Goal: Information Seeking & Learning: Learn about a topic

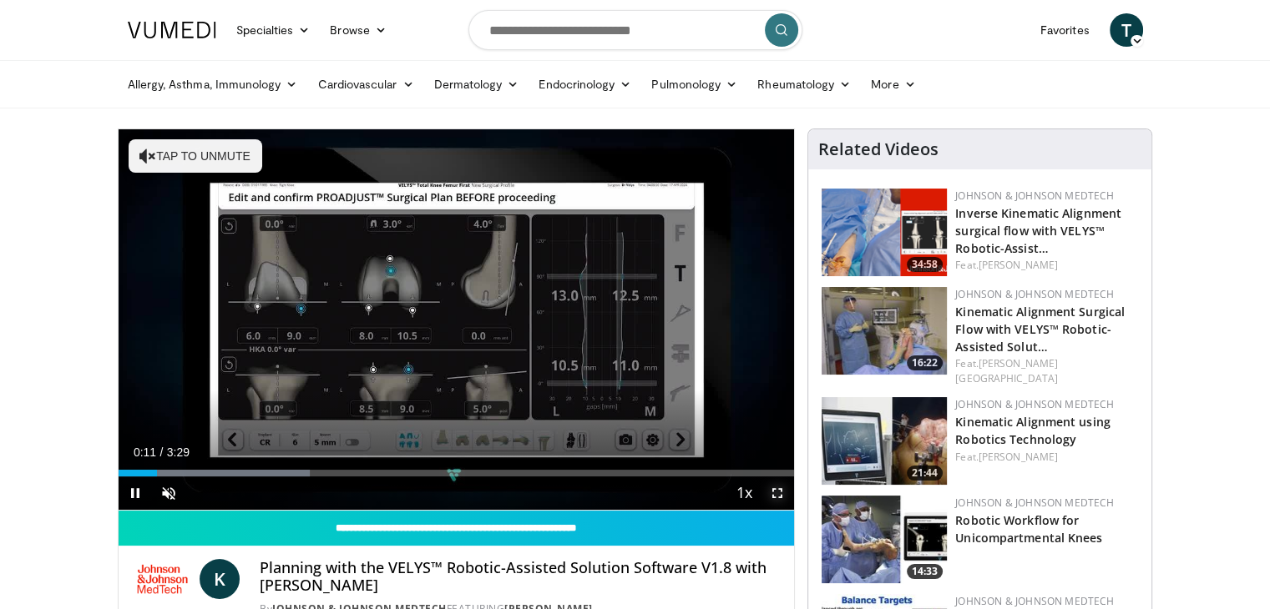
click at [778, 489] on span "Video Player" at bounding box center [777, 493] width 33 height 33
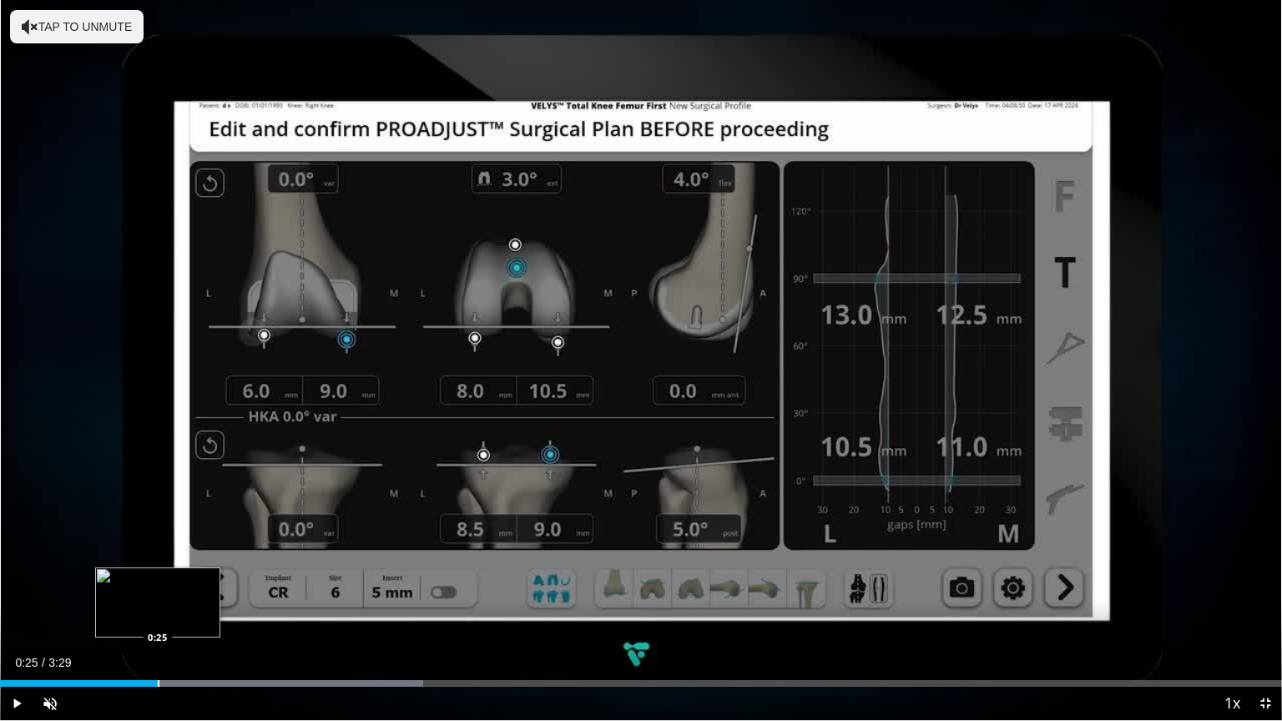
click at [157, 609] on div "Loaded : 33.03% 0:25 0:25" at bounding box center [641, 679] width 1282 height 16
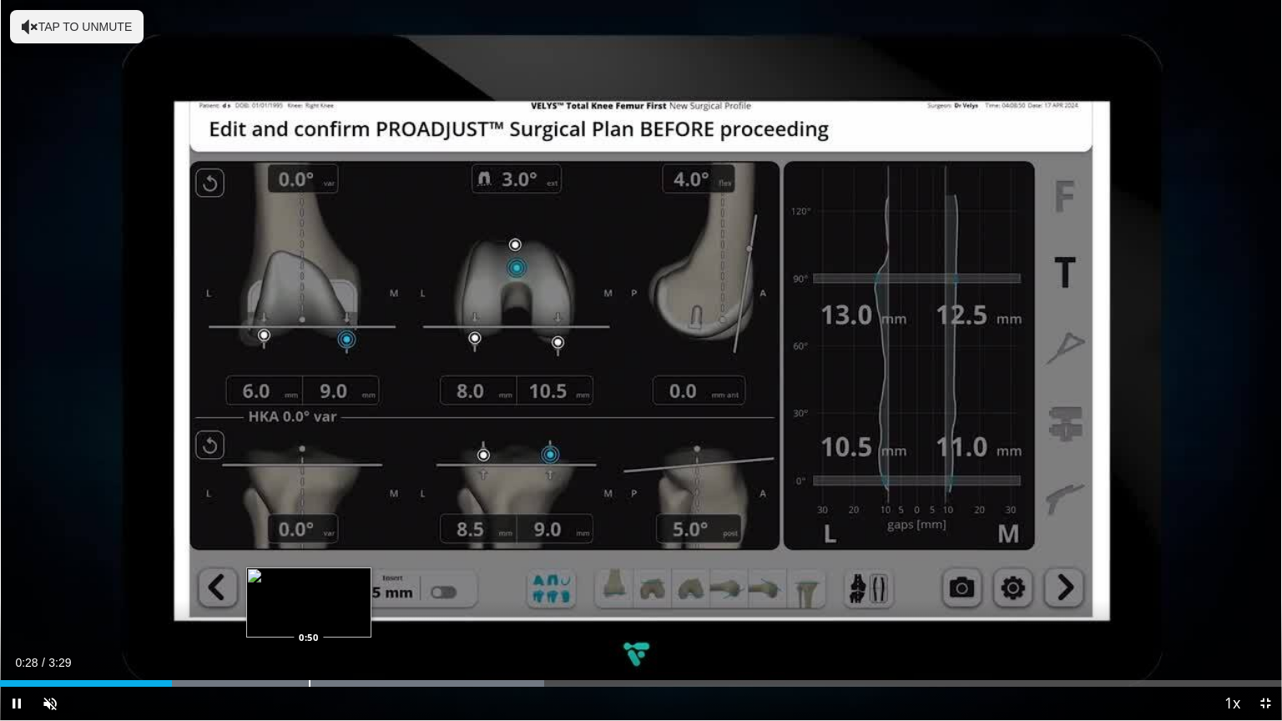
click at [307, 609] on div "Loaded : 42.48% 0:28 0:50" at bounding box center [641, 683] width 1282 height 7
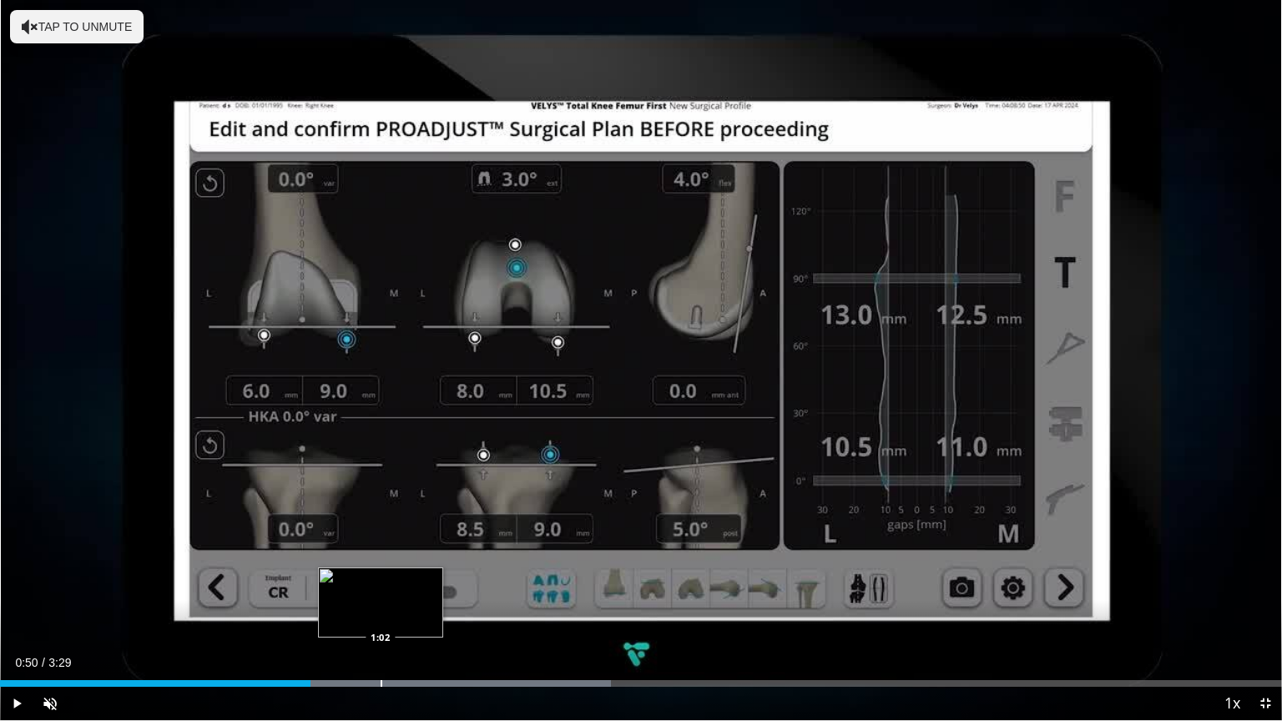
click at [382, 609] on div "Progress Bar" at bounding box center [382, 683] width 2 height 7
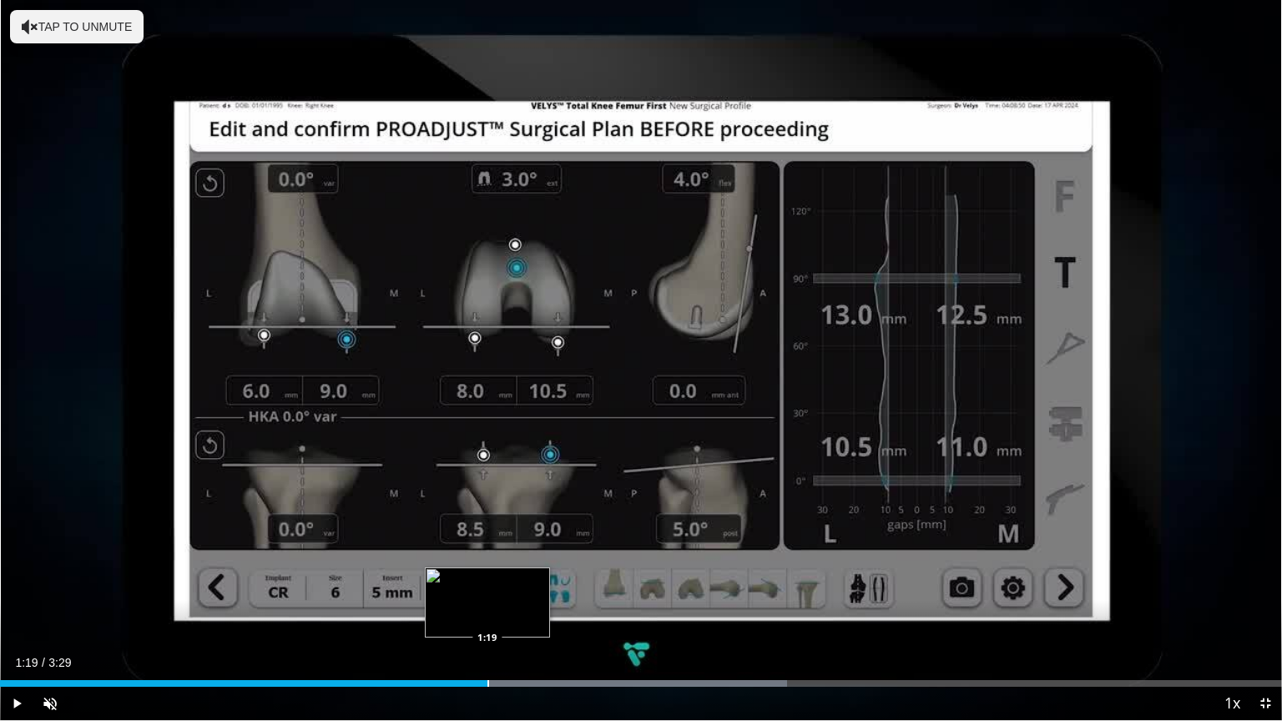
click at [488, 609] on div "Loaded : 61.38% 1:19 1:19" at bounding box center [641, 679] width 1282 height 16
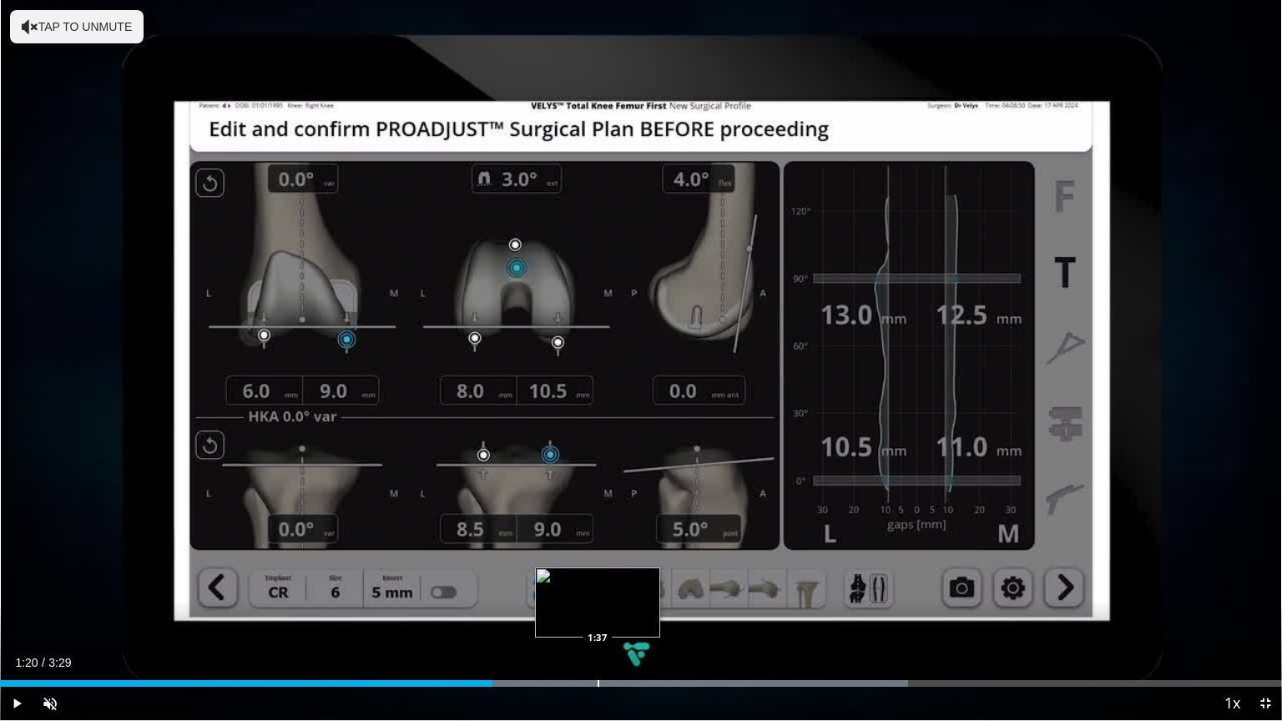
click at [598, 609] on div "Progress Bar" at bounding box center [599, 683] width 2 height 7
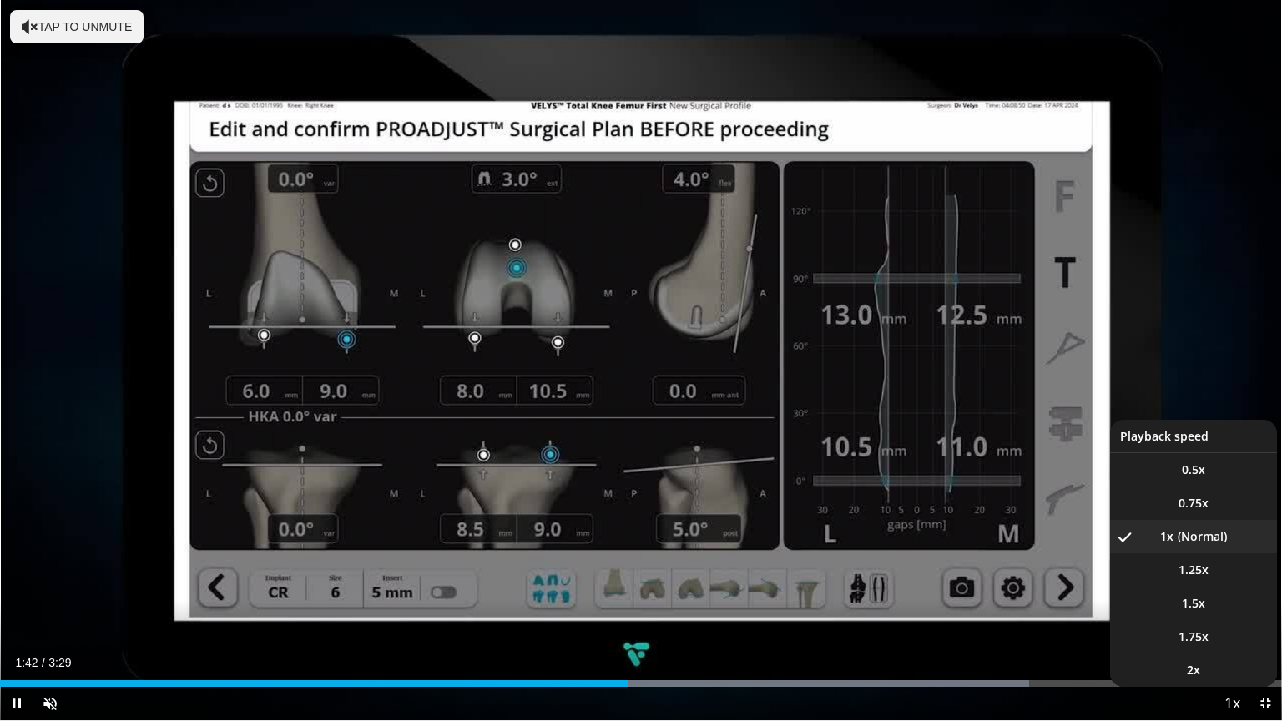
click at [1233, 609] on span "Video Player" at bounding box center [1232, 704] width 23 height 33
click at [1216, 600] on li "1.5x" at bounding box center [1193, 603] width 167 height 33
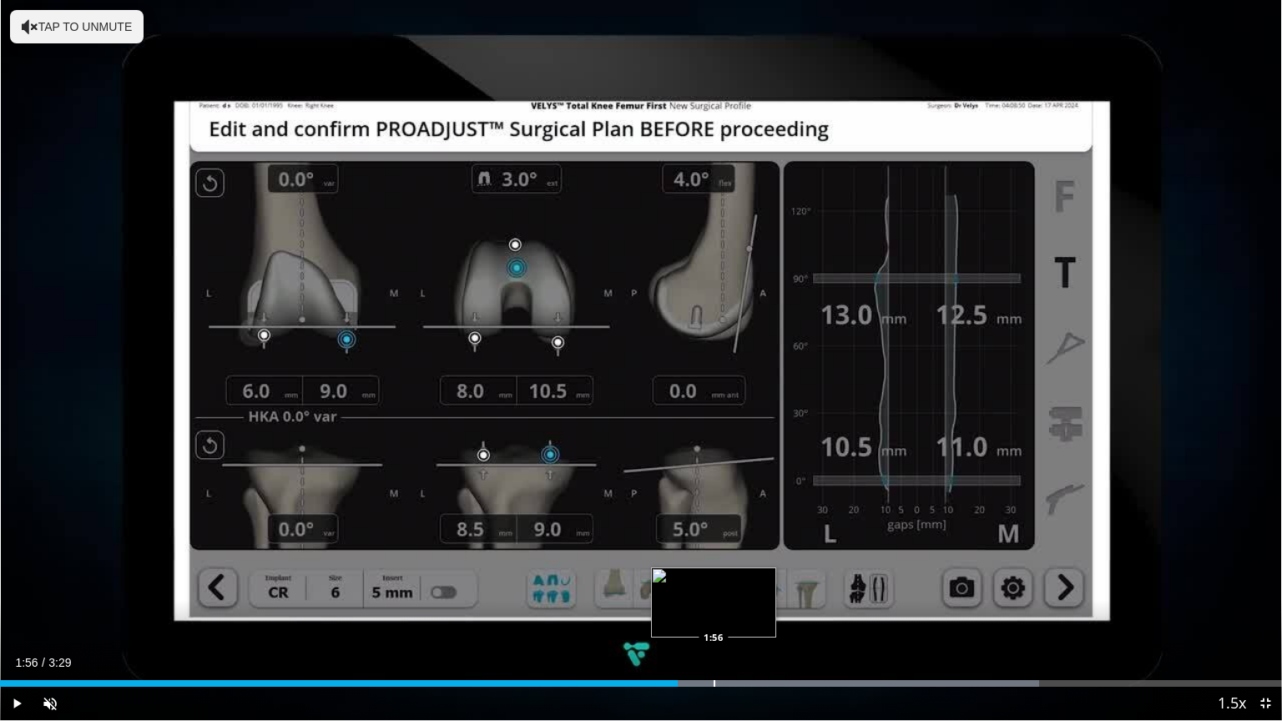
click at [714, 609] on div "Progress Bar" at bounding box center [715, 683] width 2 height 7
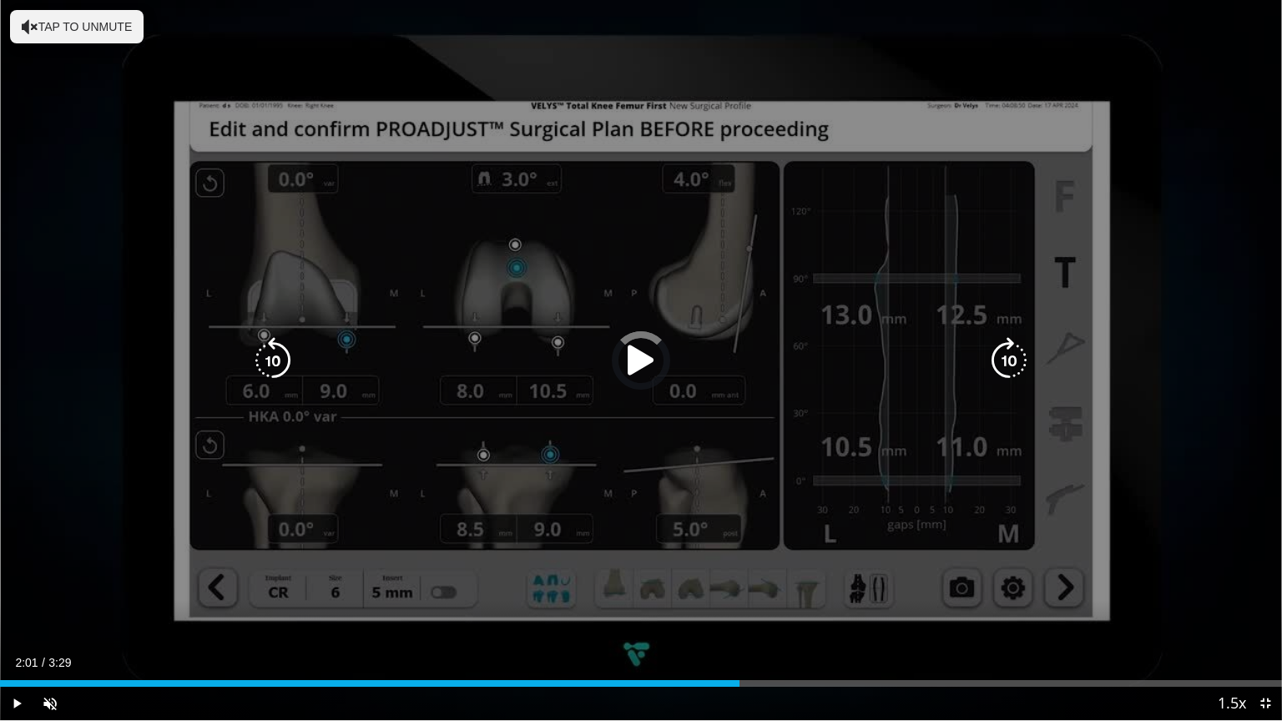
drag, startPoint x: 762, startPoint y: 682, endPoint x: 447, endPoint y: 658, distance: 315.7
click at [424, 609] on div "Current Time 2:01 / Duration 3:29 Play Skip Backward Skip Forward Unmute Loaded…" at bounding box center [641, 703] width 1282 height 33
drag, startPoint x: 518, startPoint y: 692, endPoint x: 589, endPoint y: 690, distance: 71.8
click at [604, 609] on div "Current Time 1:39 / Duration 3:29 Play Skip Backward Skip Forward Unmute Loaded…" at bounding box center [641, 703] width 1282 height 33
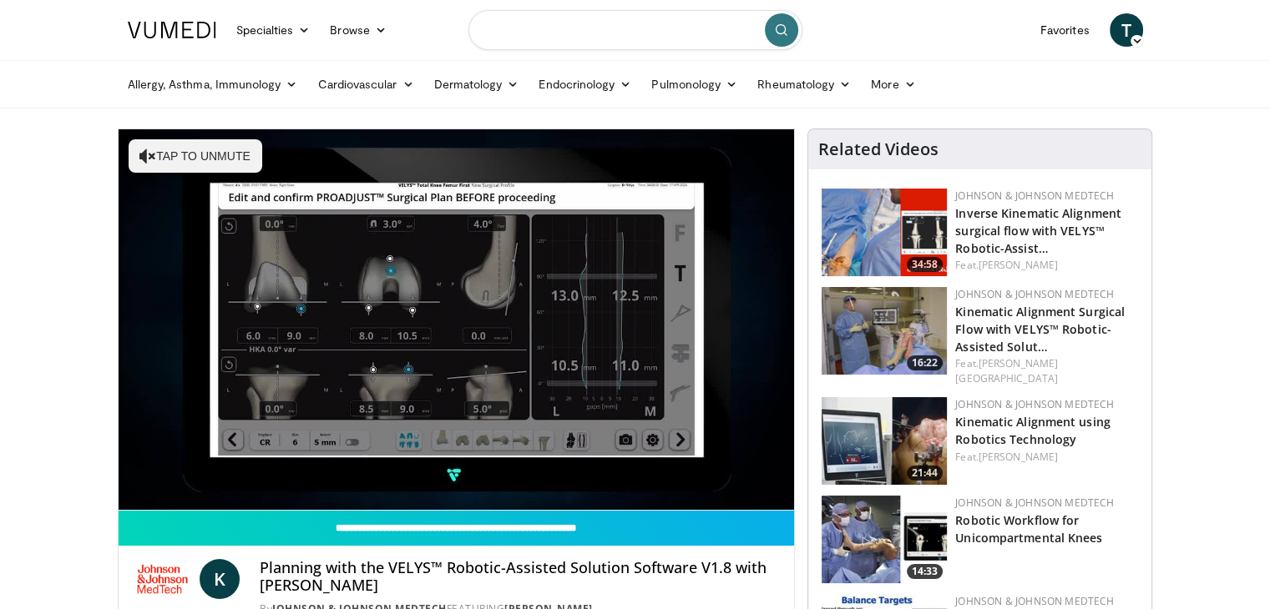
click at [637, 38] on input "Search topics, interventions" at bounding box center [635, 30] width 334 height 40
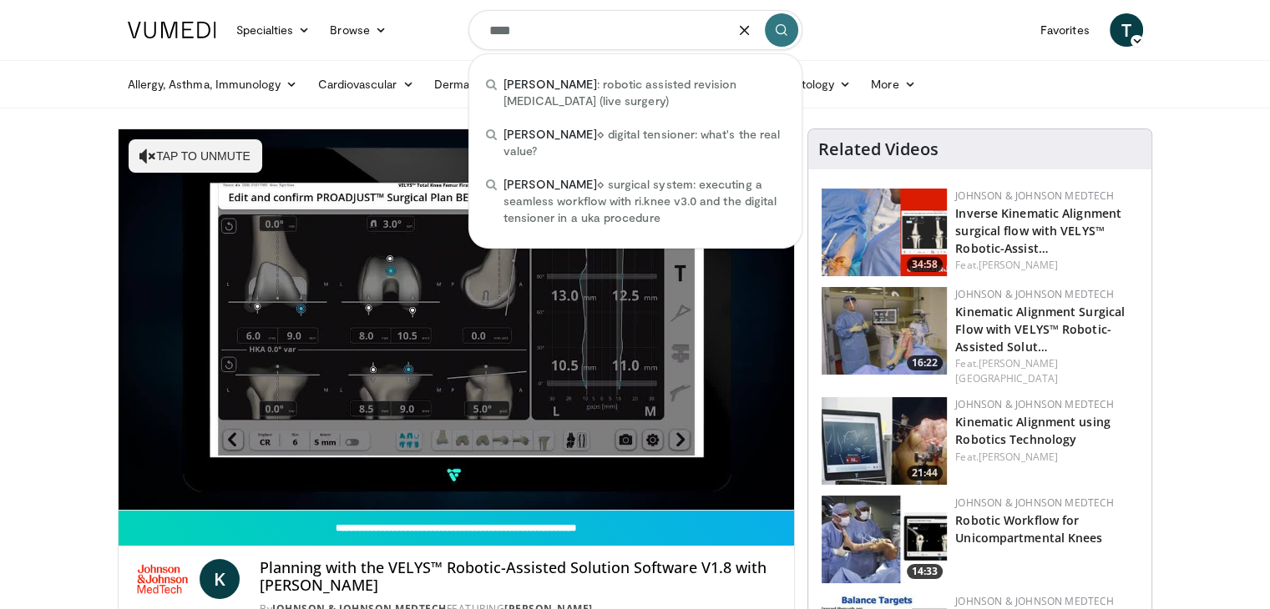
type input "****"
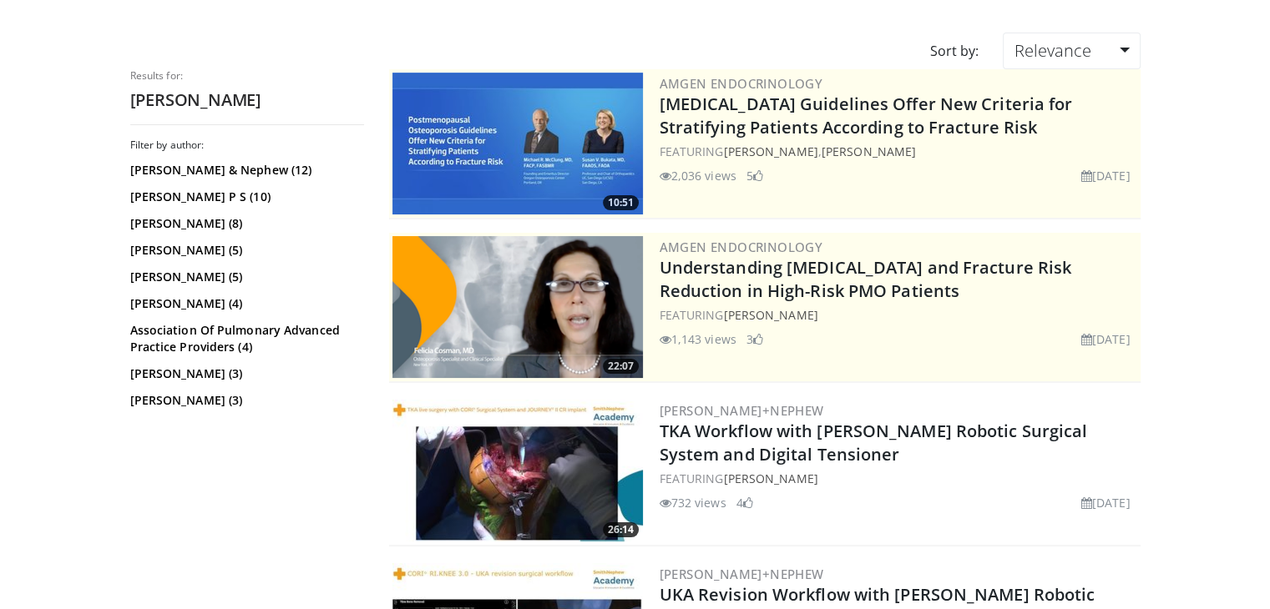
scroll to position [139, 0]
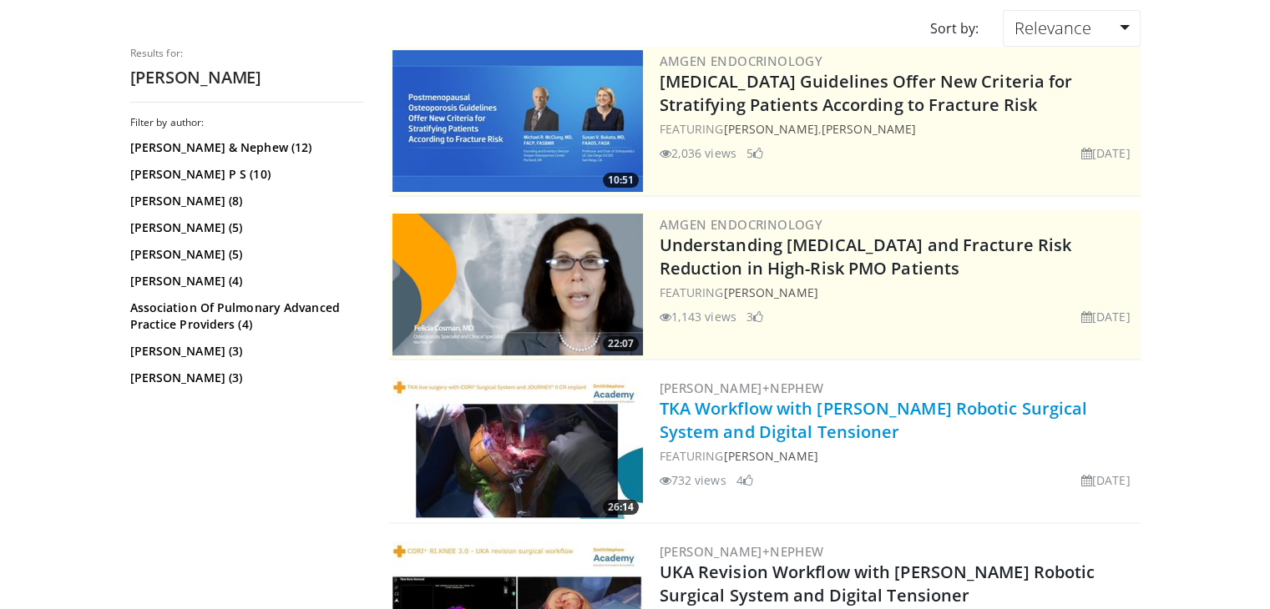
click at [883, 405] on link "TKA Workflow with [PERSON_NAME] Robotic Surgical System and Digital Tensioner" at bounding box center [874, 420] width 428 height 46
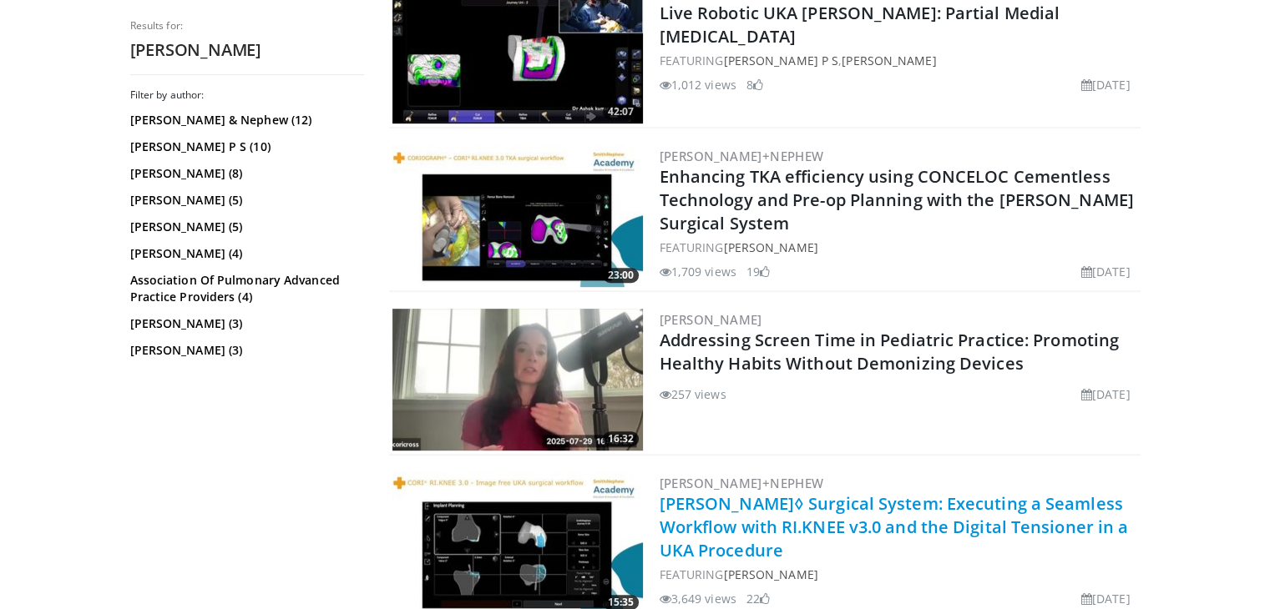
scroll to position [1002, 0]
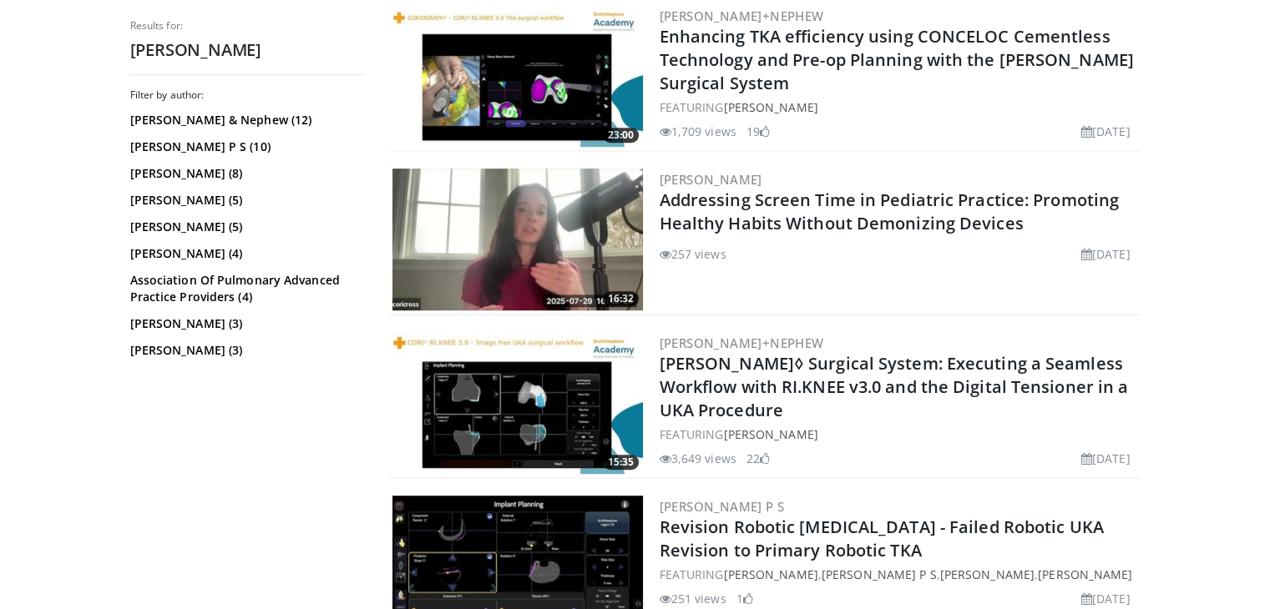
click at [525, 400] on img at bounding box center [517, 403] width 250 height 142
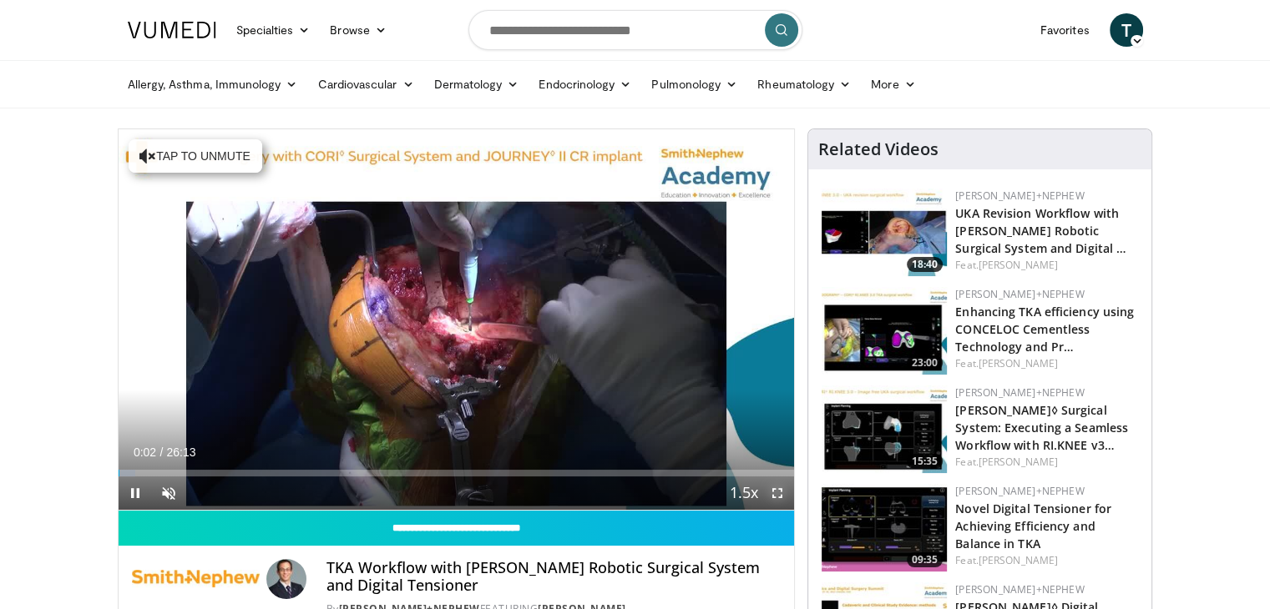
click at [770, 495] on span "Video Player" at bounding box center [777, 493] width 33 height 33
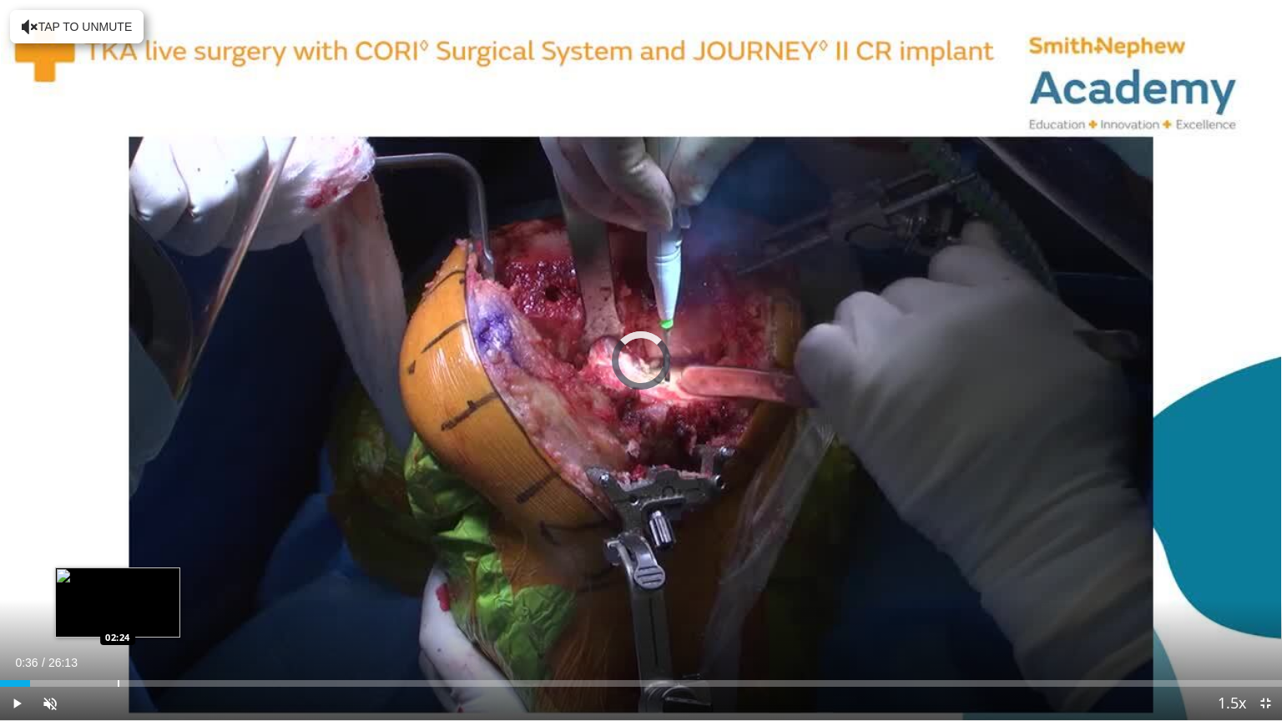
drag, startPoint x: 30, startPoint y: 681, endPoint x: 117, endPoint y: 680, distance: 86.8
click at [117, 609] on div "Loaded : 0.00% 02:23 02:24" at bounding box center [641, 683] width 1282 height 7
click at [111, 609] on div "Loaded : 0.00% 02:24 02:17" at bounding box center [641, 679] width 1282 height 16
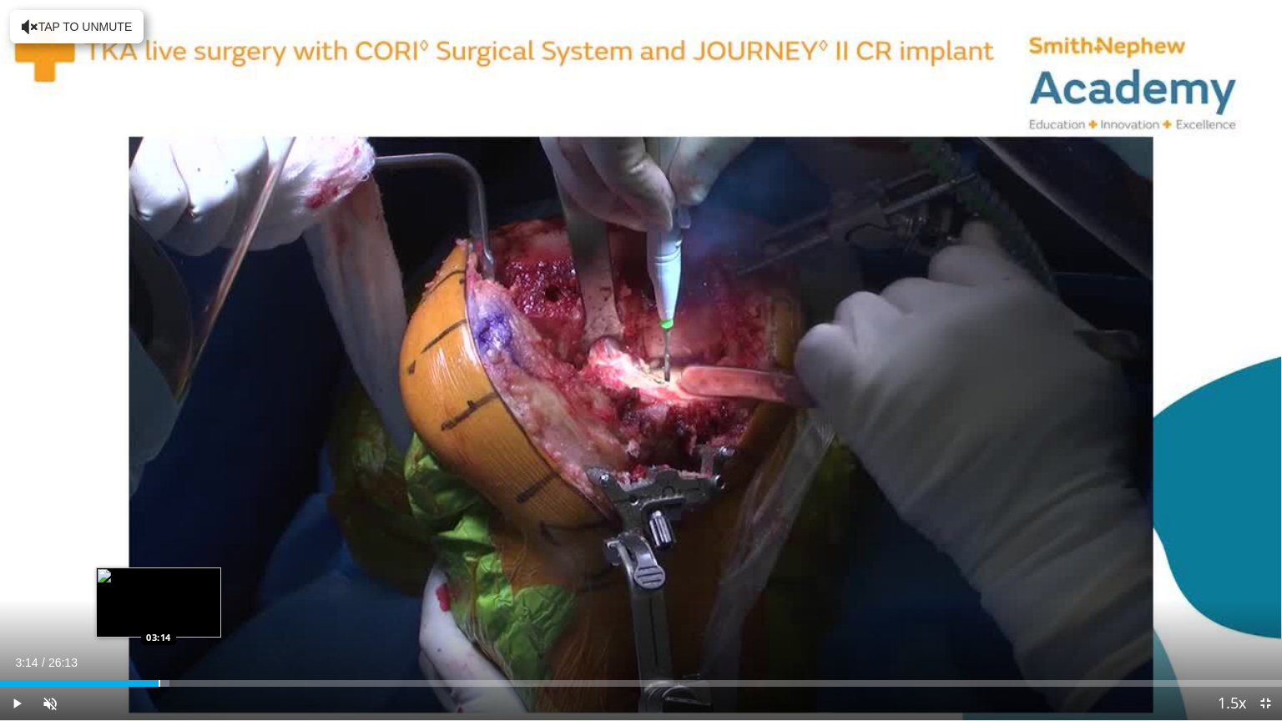
click at [159, 609] on div "Progress Bar" at bounding box center [160, 683] width 2 height 7
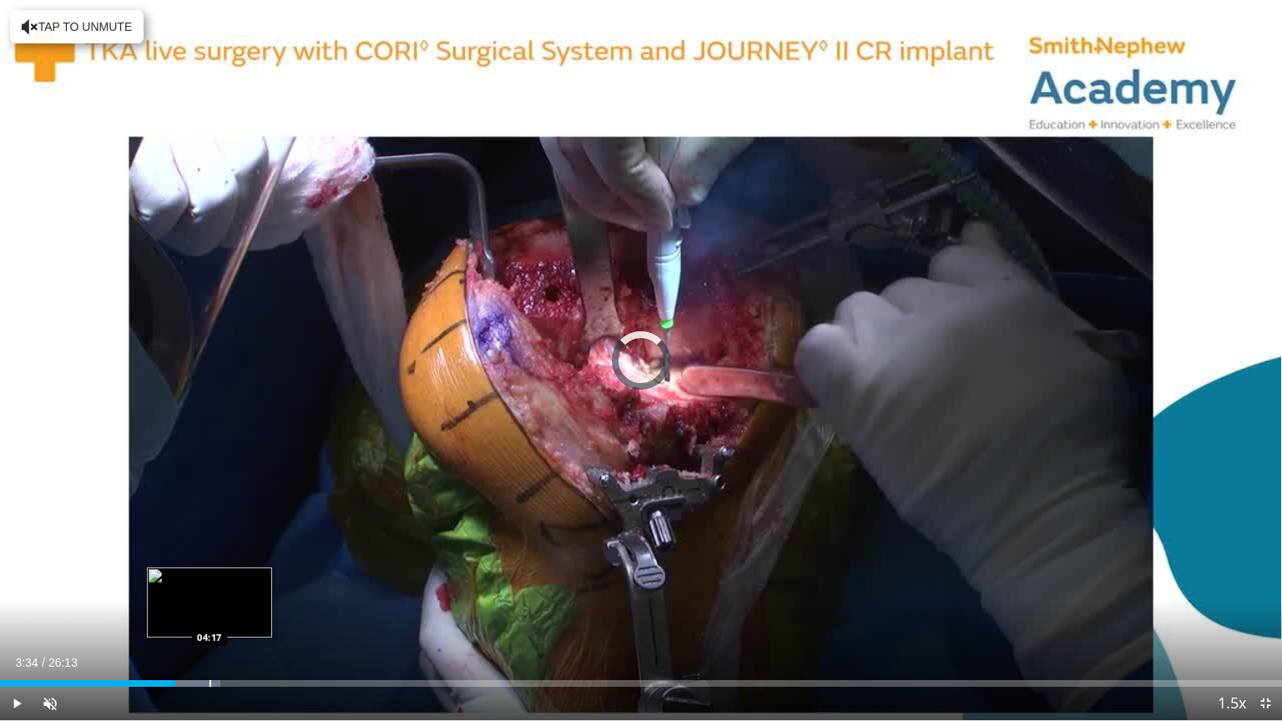
click at [208, 609] on div "Loaded : 17.18% 03:35 04:17" at bounding box center [641, 683] width 1282 height 7
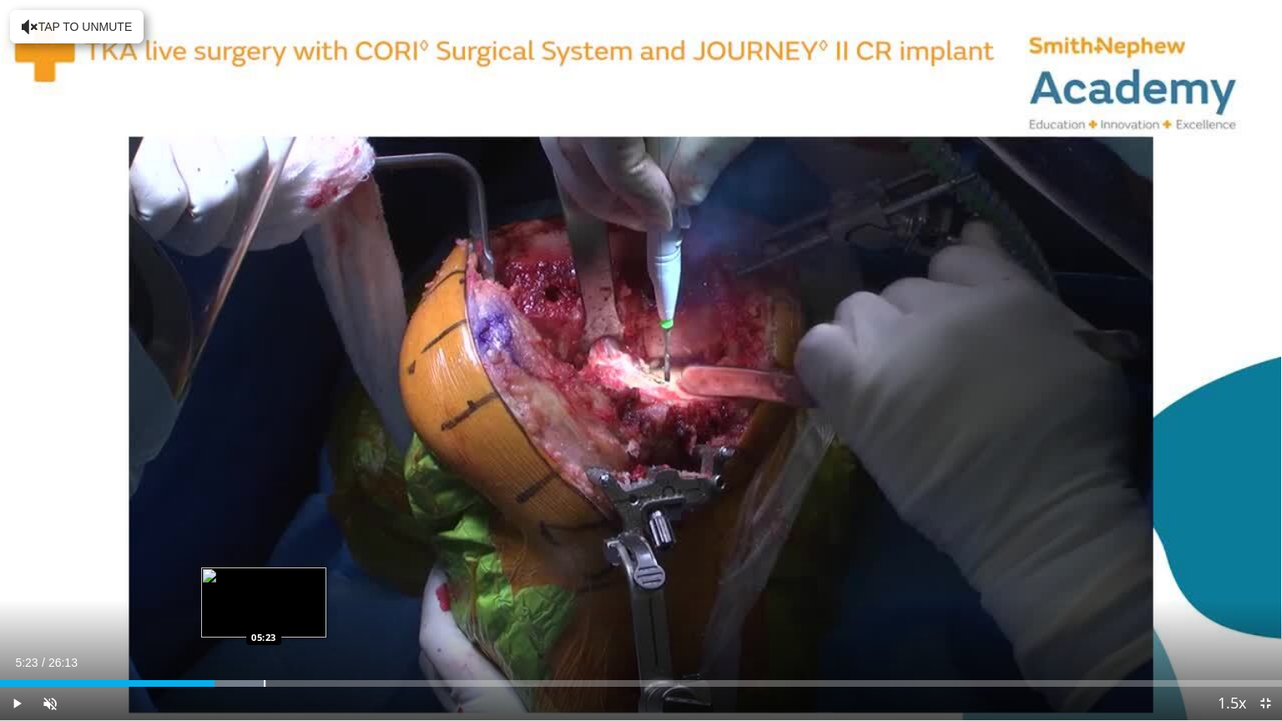
click at [264, 609] on div "Progress Bar" at bounding box center [265, 683] width 2 height 7
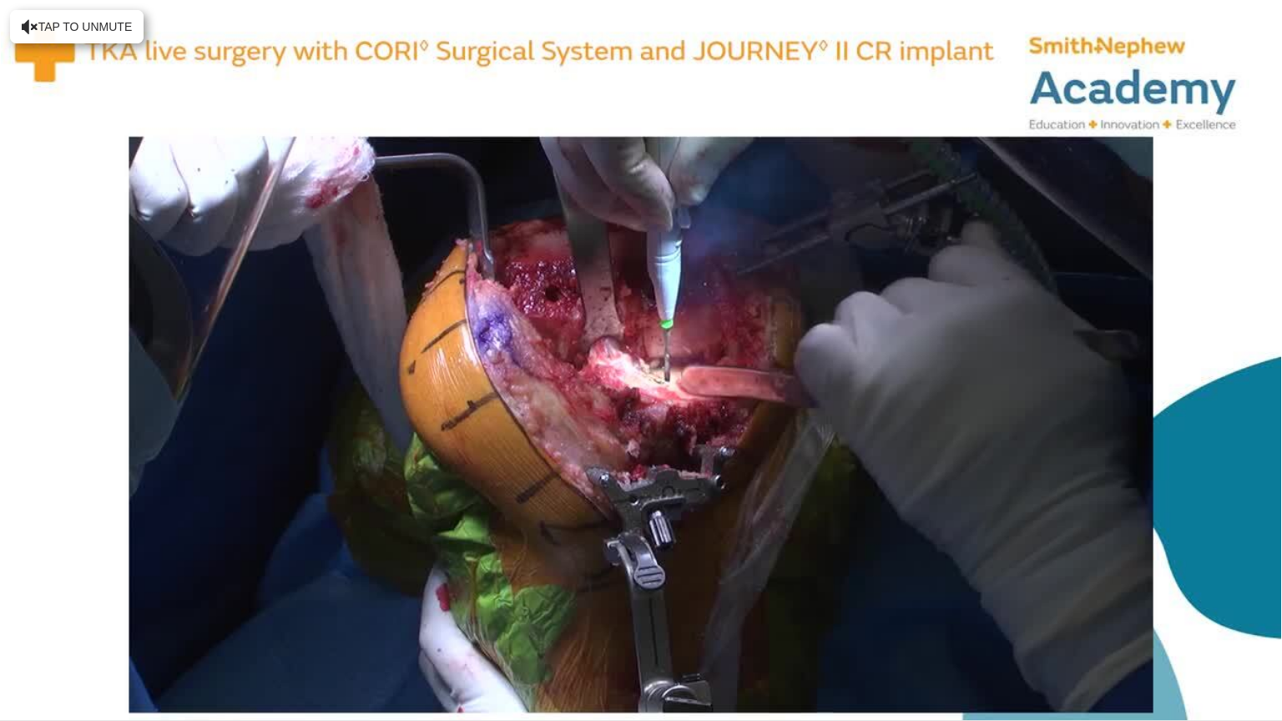
click at [362, 609] on video-js "**********" at bounding box center [641, 360] width 1282 height 721
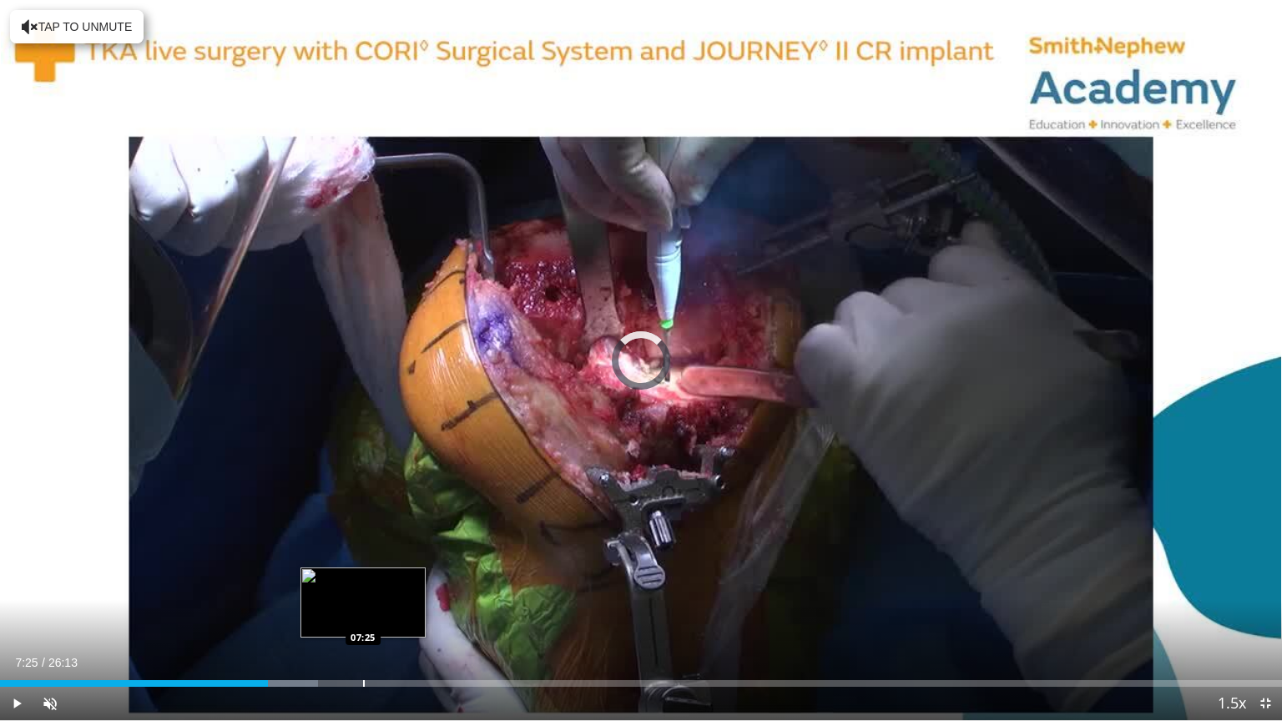
click at [363, 609] on div "Progress Bar" at bounding box center [364, 683] width 2 height 7
click at [397, 609] on div "Progress Bar" at bounding box center [398, 683] width 2 height 7
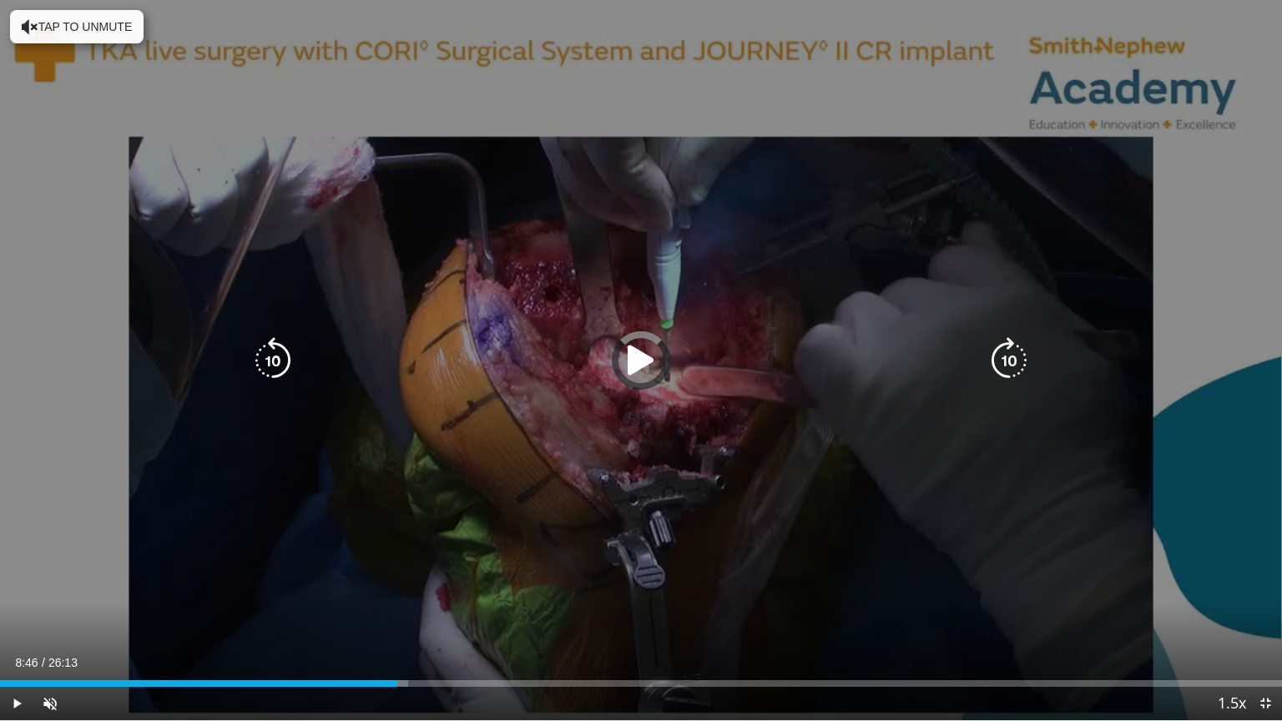
click at [429, 609] on div "Loaded : 31.81% 08:46 08:06" at bounding box center [641, 683] width 1282 height 7
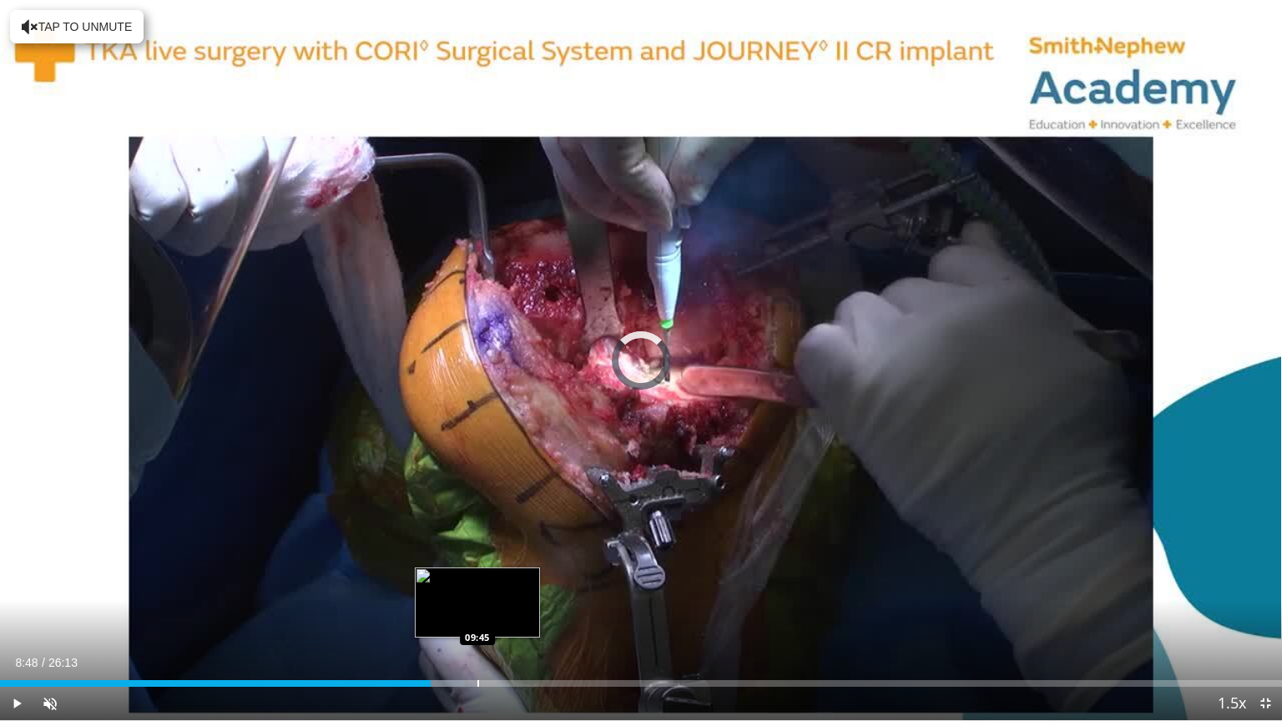
click at [478, 609] on div "Progress Bar" at bounding box center [479, 683] width 2 height 7
click at [523, 609] on div "Loaded : 38.18% 10:43 10:42" at bounding box center [641, 679] width 1282 height 16
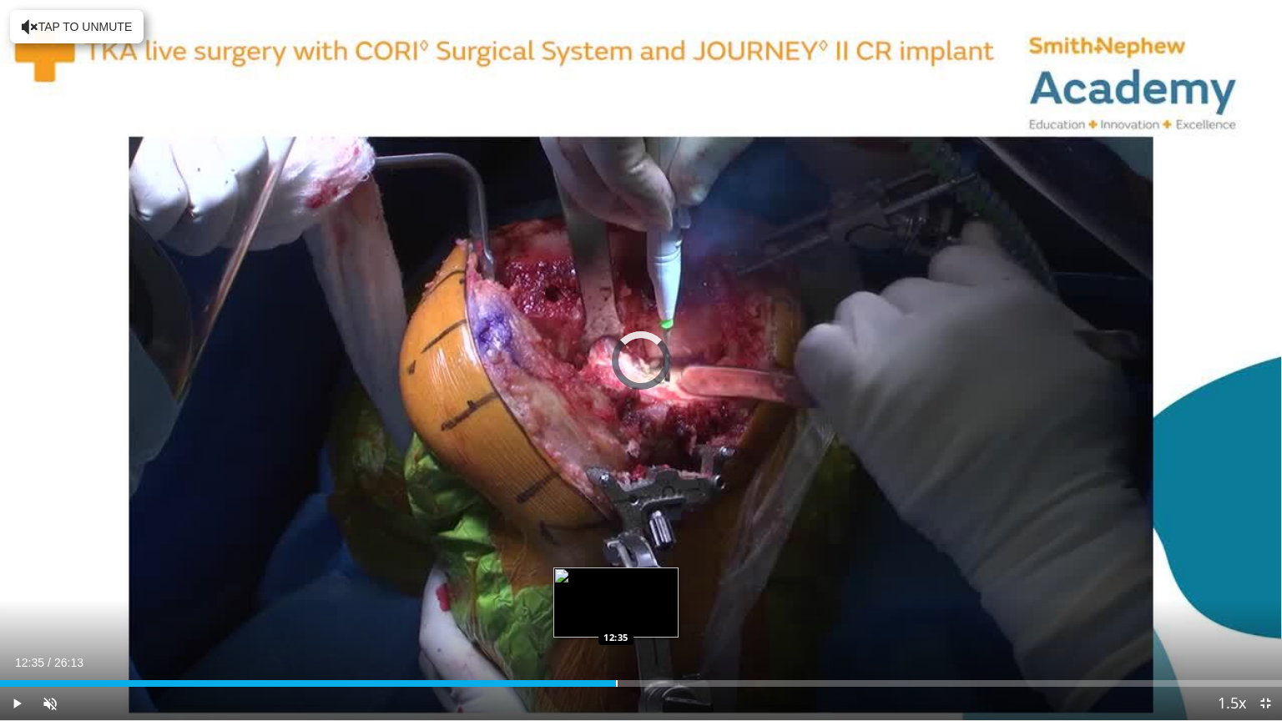
click at [616, 609] on div "Progress Bar" at bounding box center [617, 683] width 2 height 7
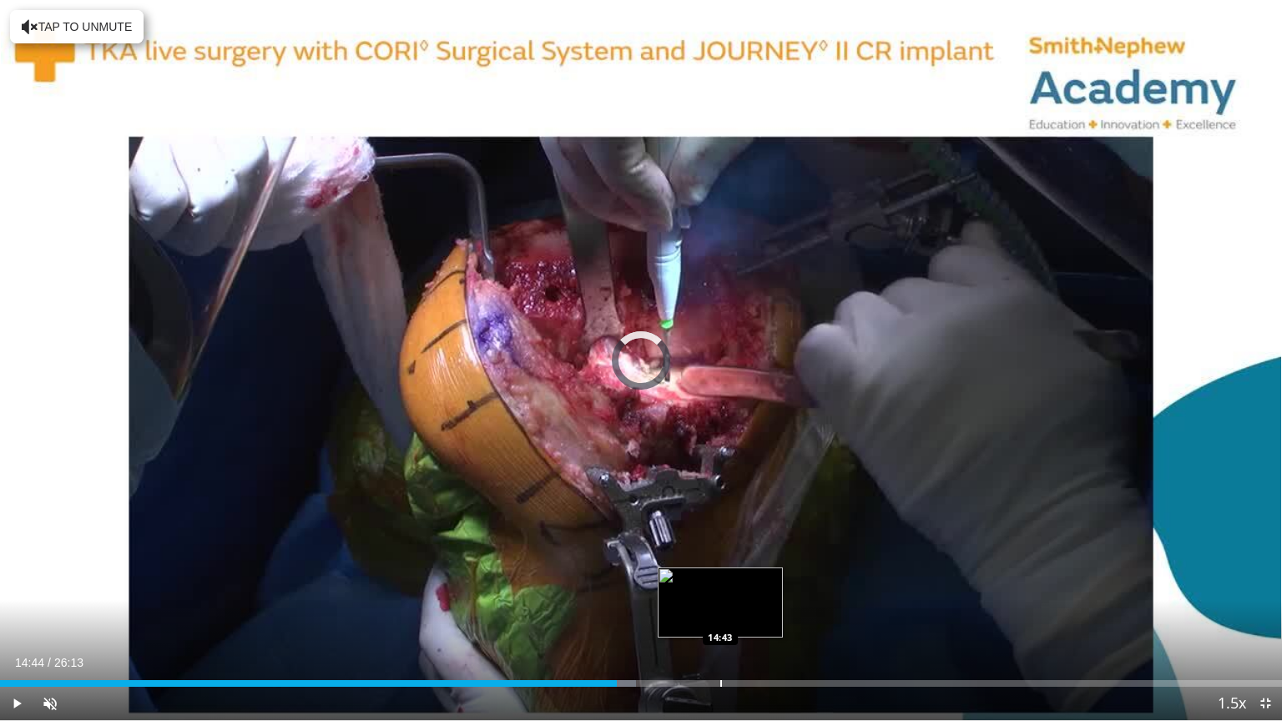
click at [721, 609] on div "Progress Bar" at bounding box center [721, 683] width 2 height 7
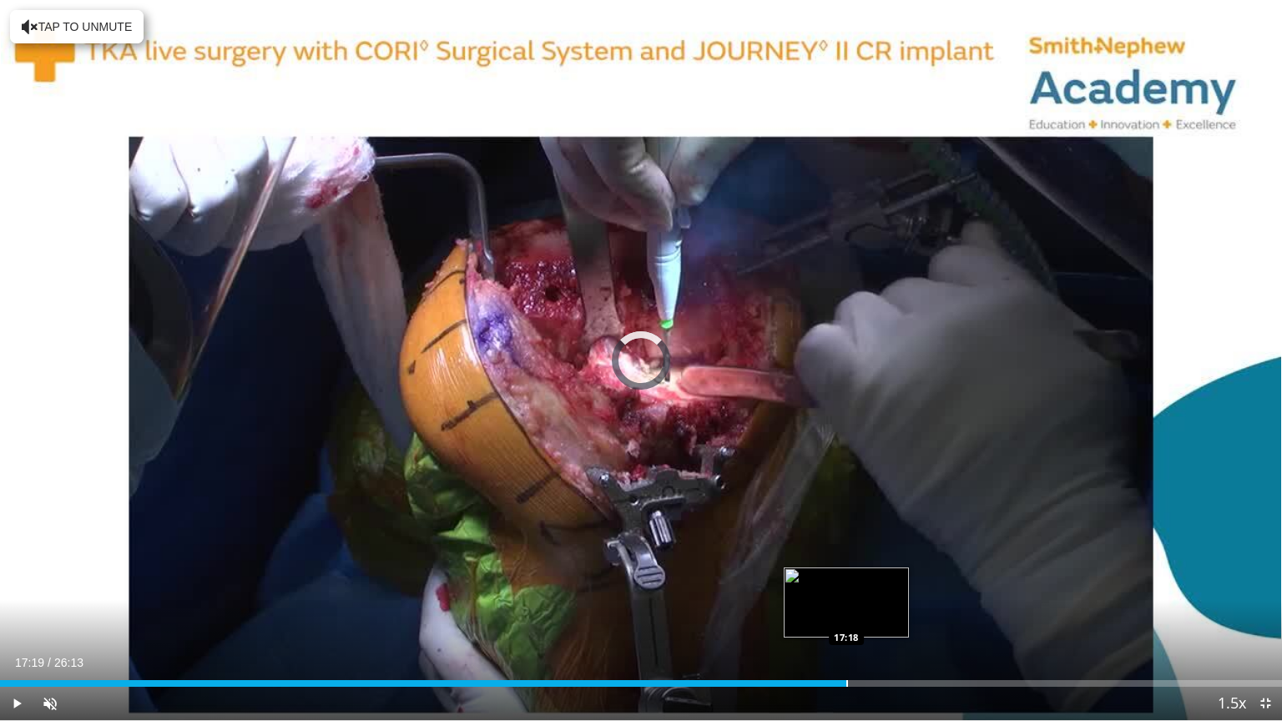
click at [847, 609] on div "Progress Bar" at bounding box center [848, 683] width 2 height 7
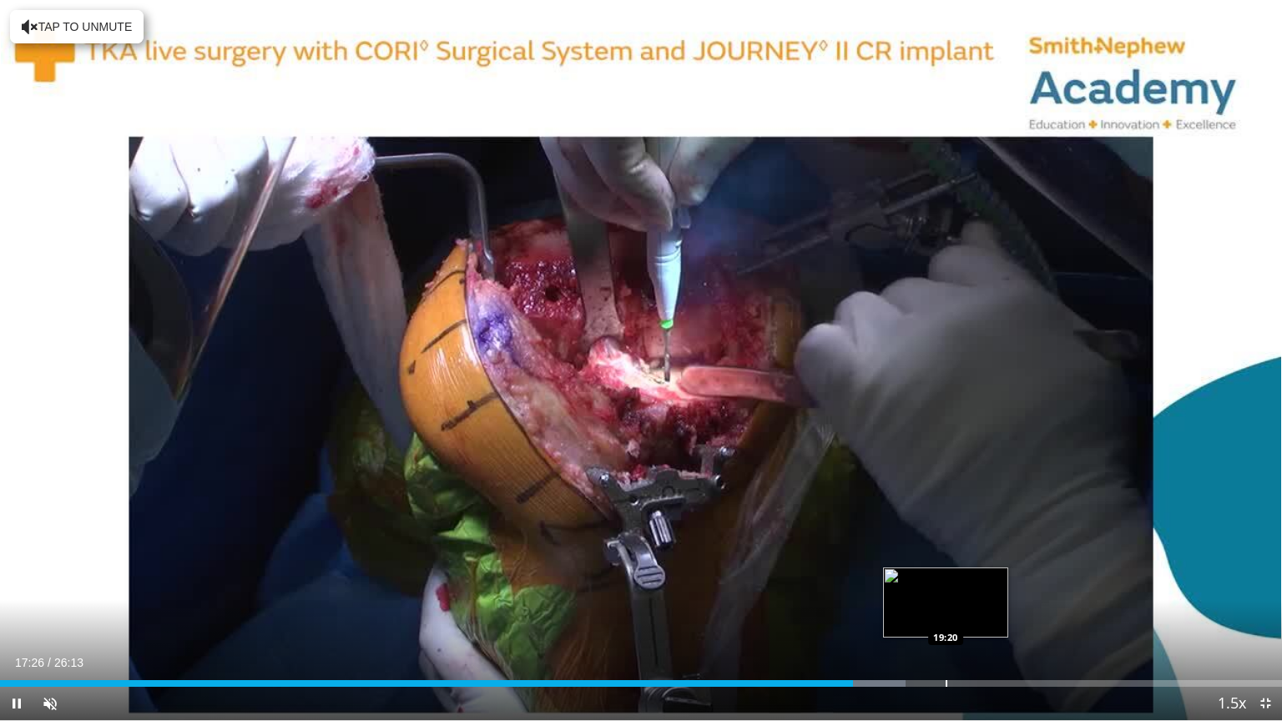
click at [944, 609] on div "Loaded : 70.62% 17:26 19:20" at bounding box center [641, 679] width 1282 height 16
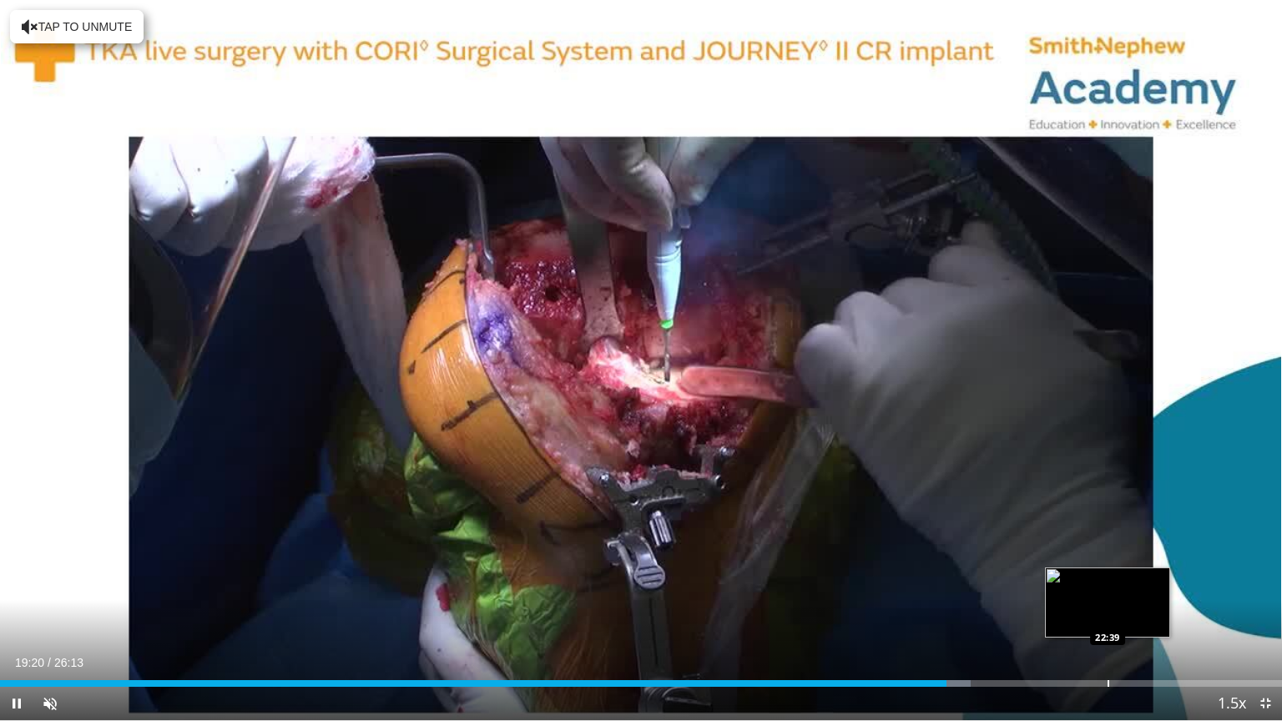
click at [1108, 609] on div "Progress Bar" at bounding box center [1109, 683] width 2 height 7
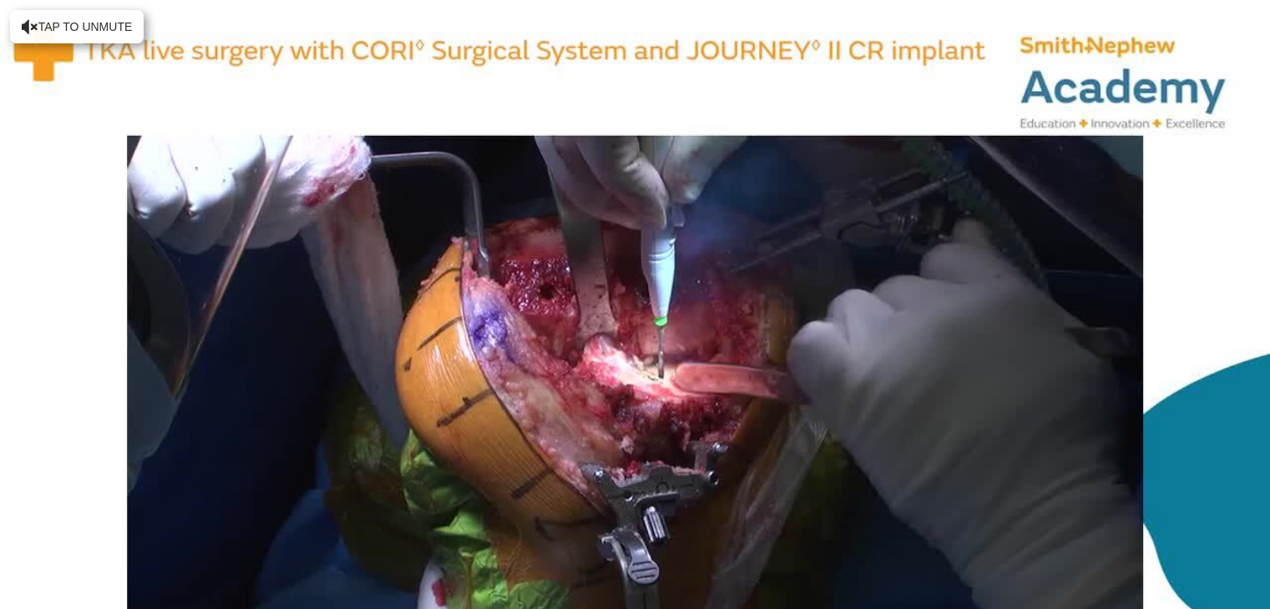
scroll to position [584, 0]
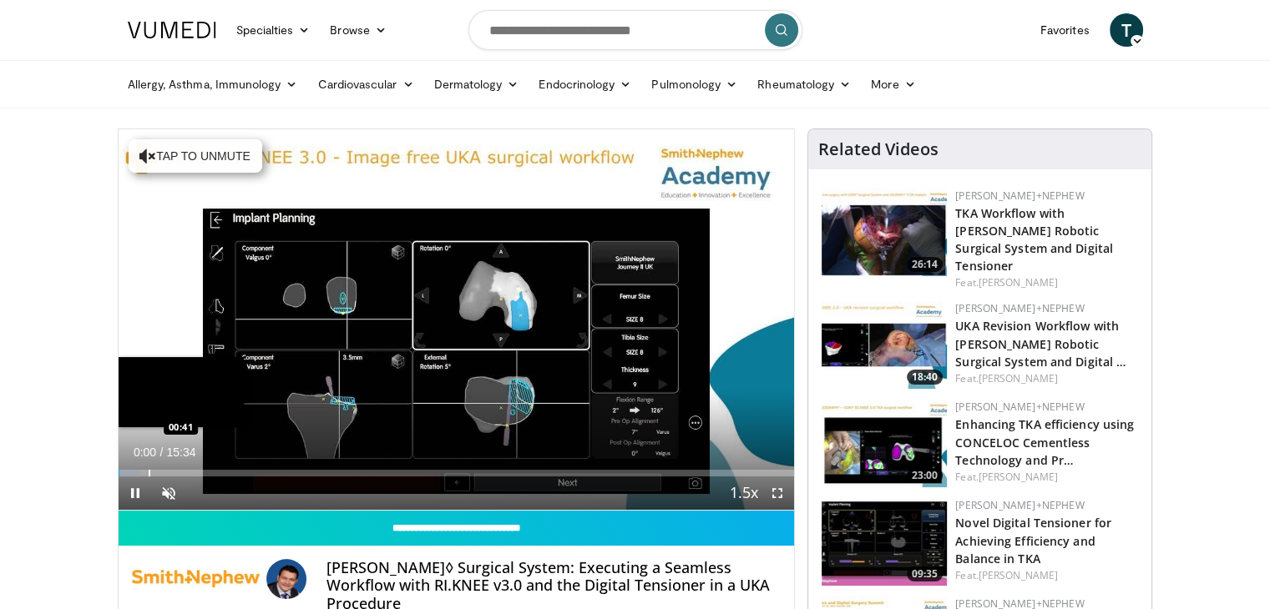
click at [147, 468] on div "Loaded : 3.18% 00:00 00:41" at bounding box center [457, 469] width 676 height 16
click at [189, 472] on div "Progress Bar" at bounding box center [190, 473] width 2 height 7
click at [216, 473] on div "Progress Bar" at bounding box center [216, 473] width 2 height 7
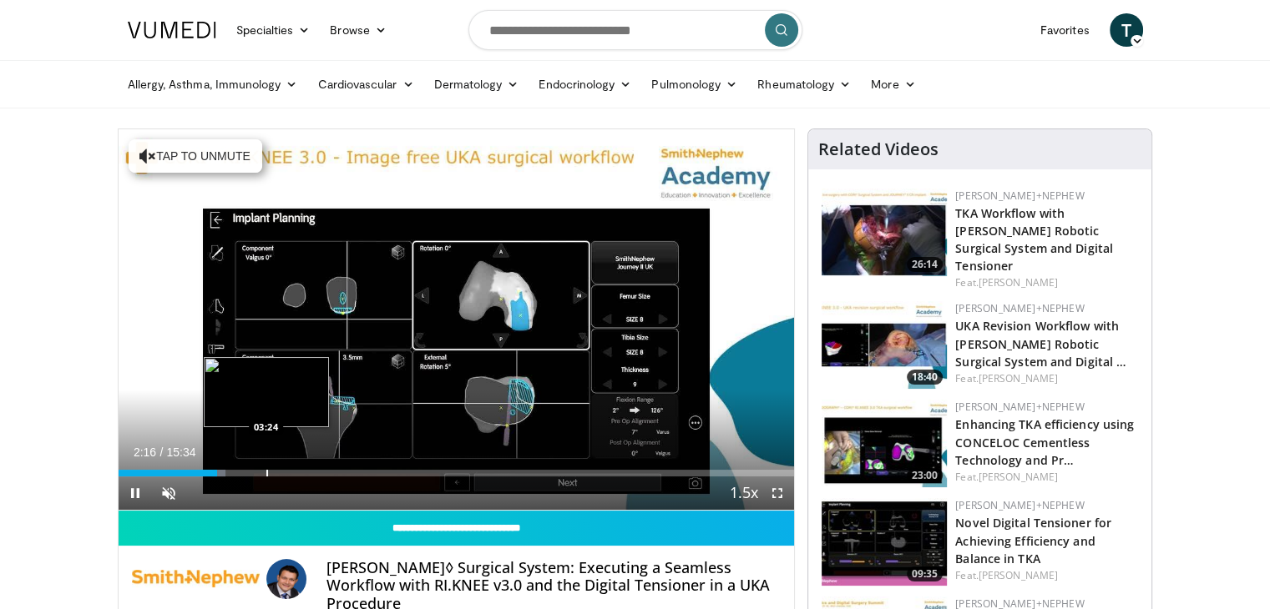
click at [266, 473] on div "Progress Bar" at bounding box center [267, 473] width 2 height 7
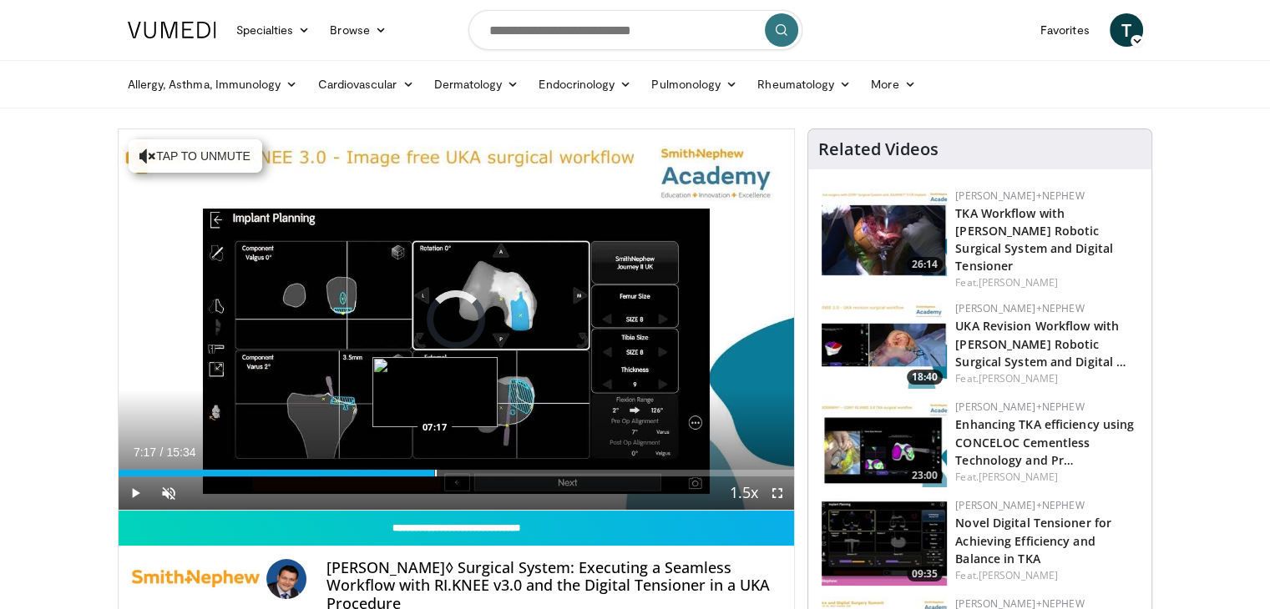
click at [435, 474] on div "Progress Bar" at bounding box center [436, 473] width 2 height 7
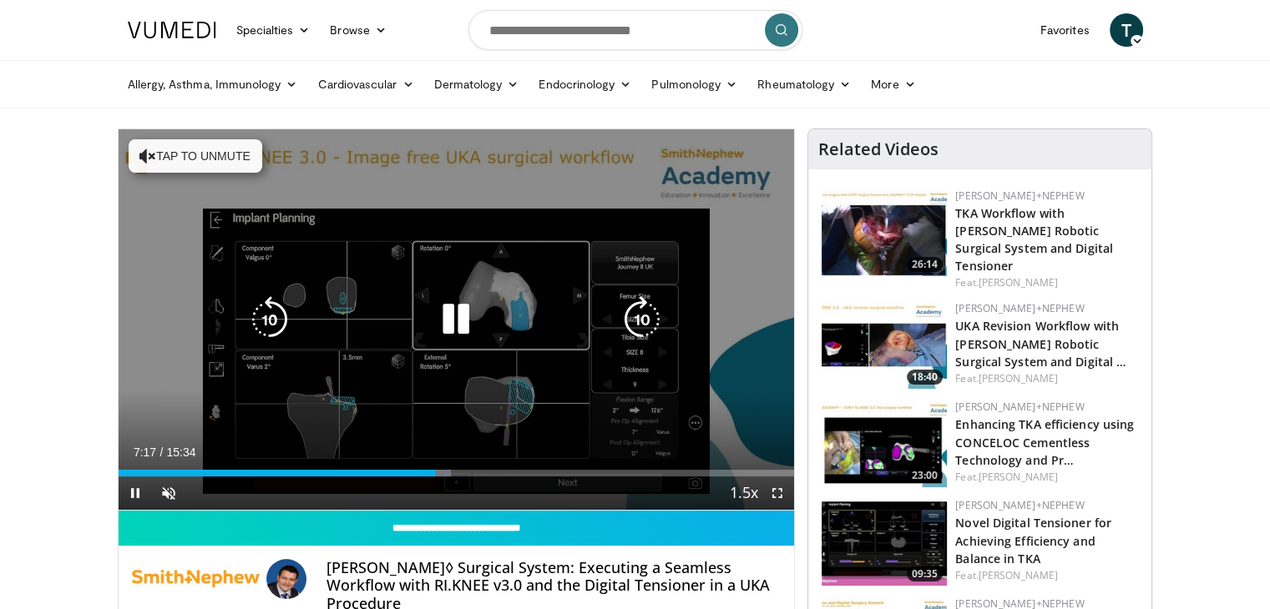
click at [484, 402] on div "10 seconds Tap to unmute" at bounding box center [457, 319] width 676 height 381
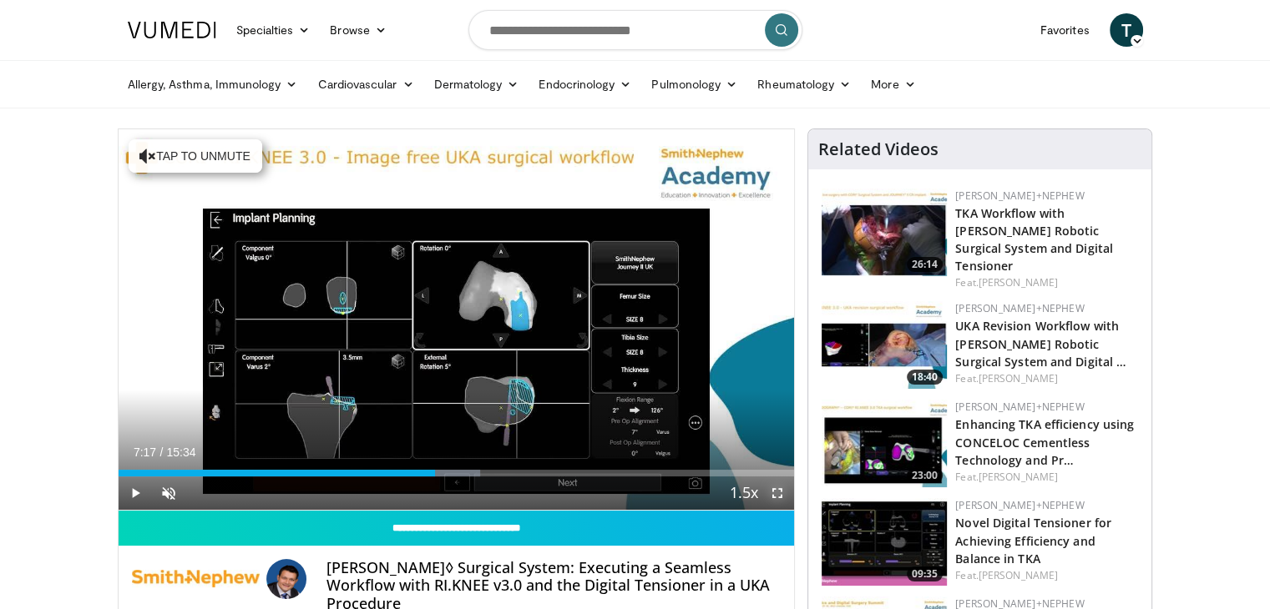
click at [781, 492] on span "Video Player" at bounding box center [777, 493] width 33 height 33
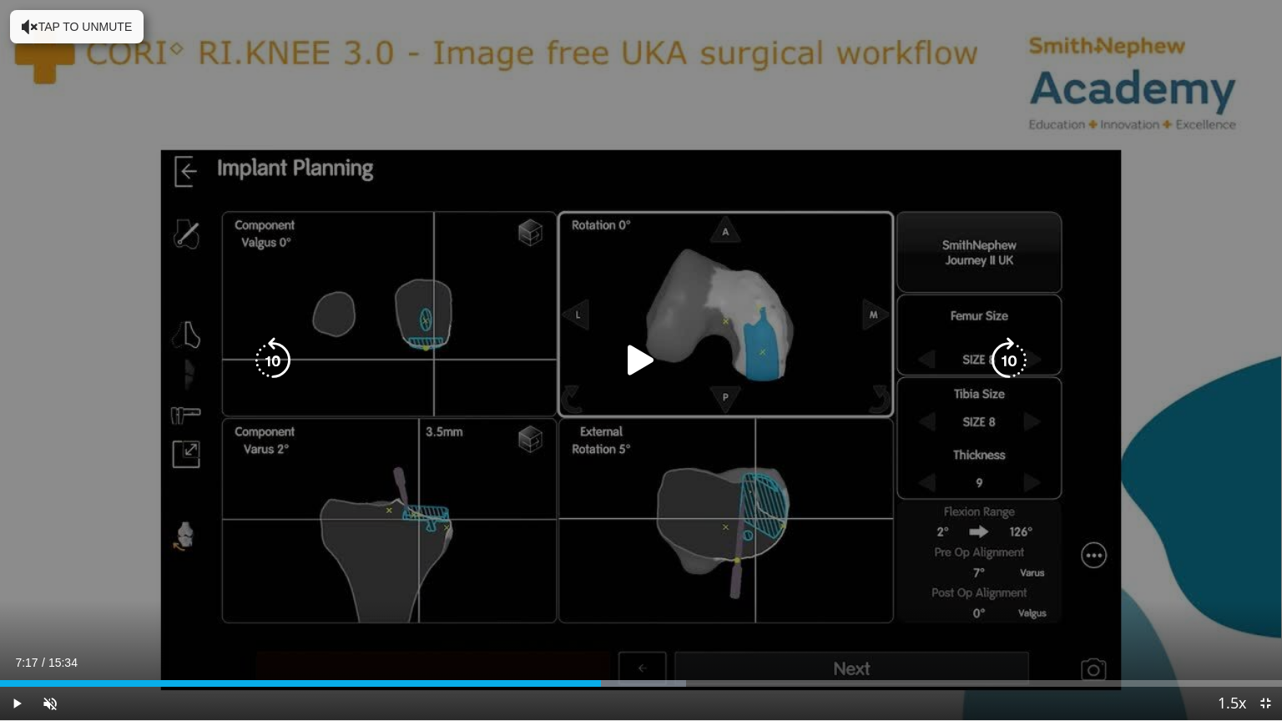
click at [281, 356] on icon "Video Player" at bounding box center [273, 360] width 47 height 47
click at [639, 362] on icon "Video Player" at bounding box center [641, 360] width 47 height 47
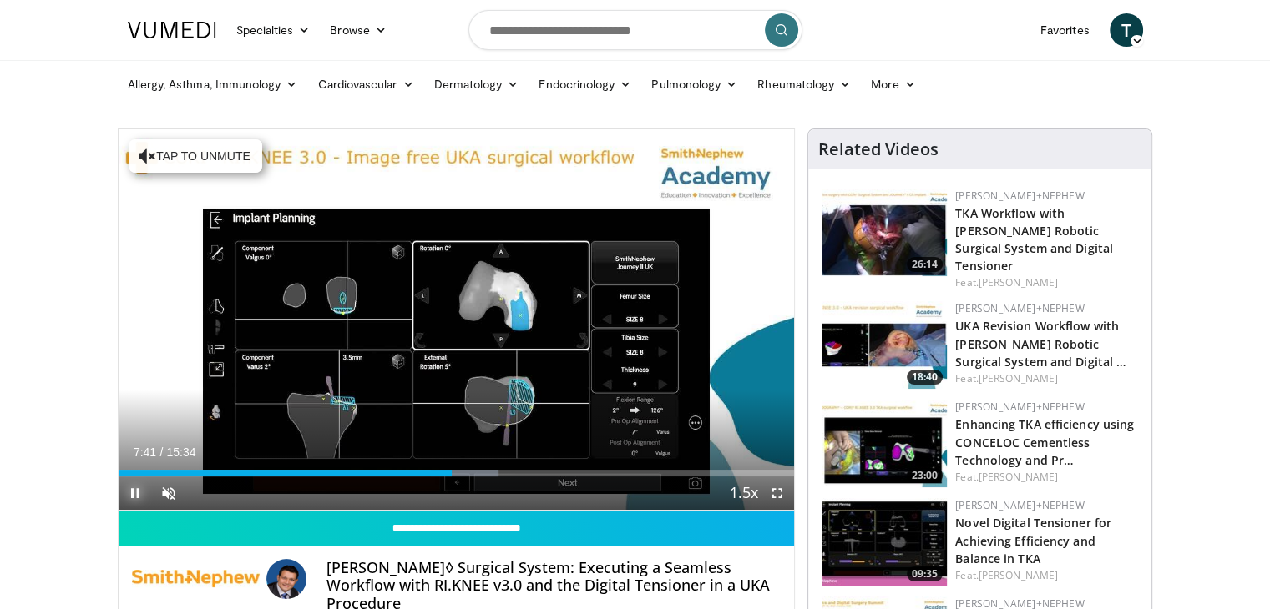
click at [134, 491] on span "Video Player" at bounding box center [135, 493] width 33 height 33
